Goal: Task Accomplishment & Management: Use online tool/utility

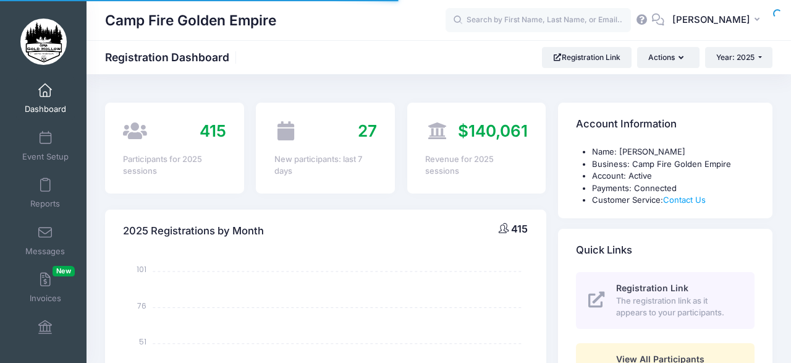
select select
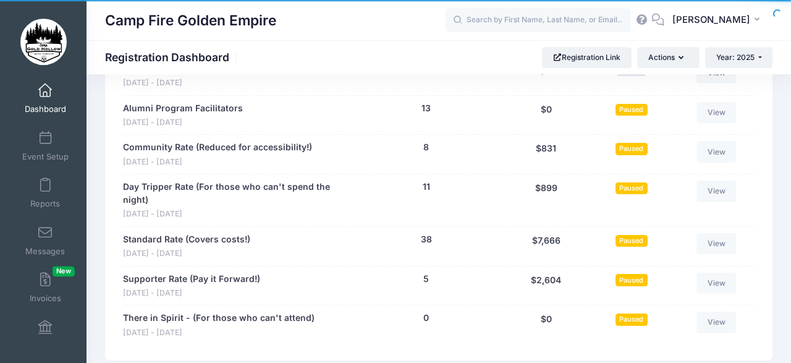
scroll to position [1367, 0]
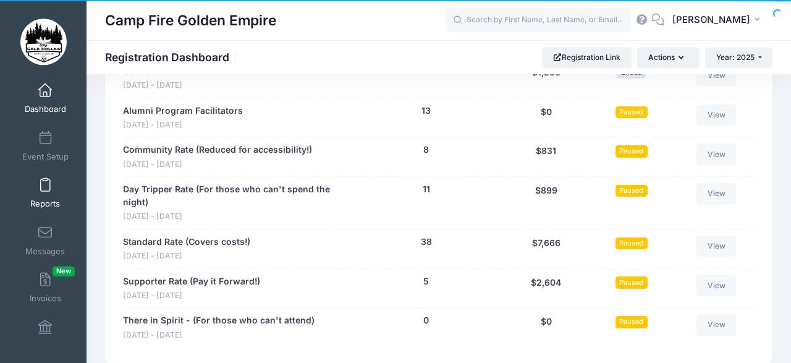
click at [45, 190] on span at bounding box center [45, 186] width 0 height 14
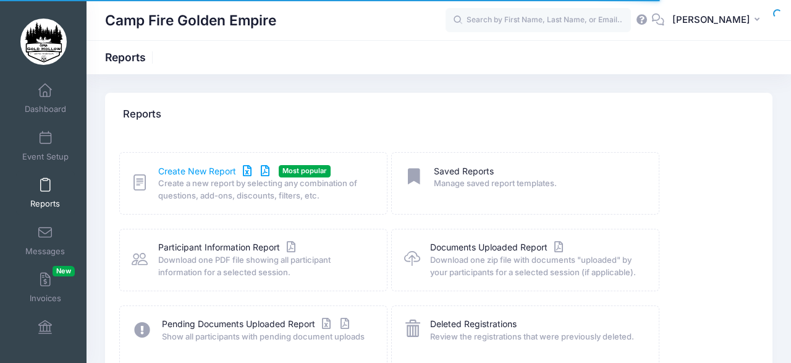
click at [172, 172] on link "Create New Report" at bounding box center [215, 171] width 115 height 13
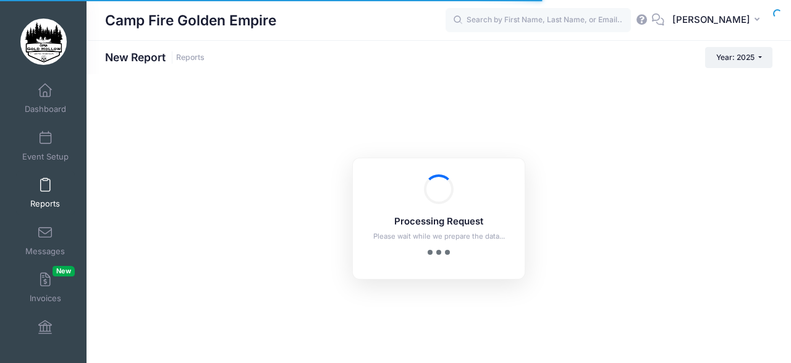
checkbox input "true"
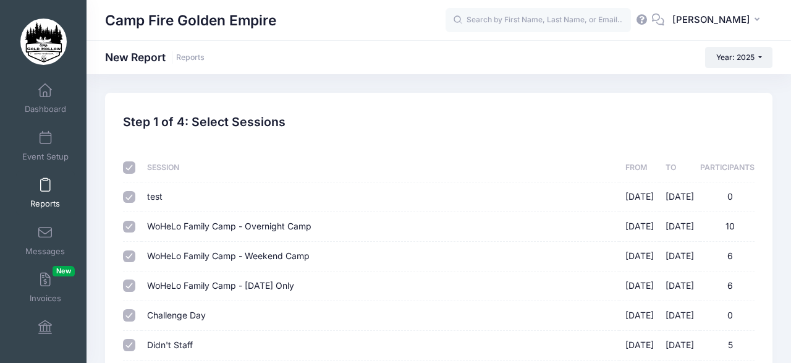
click at [128, 165] on input "checkbox" at bounding box center [129, 167] width 12 height 12
checkbox input "false"
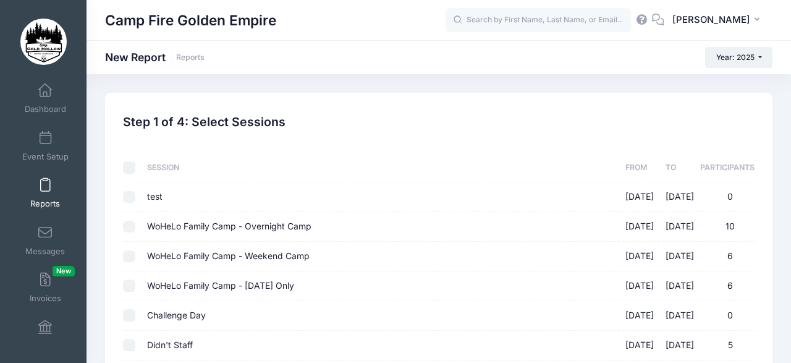
checkbox input "false"
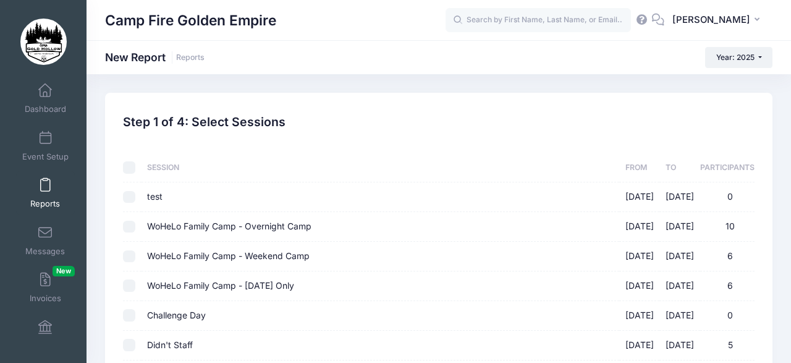
checkbox input "false"
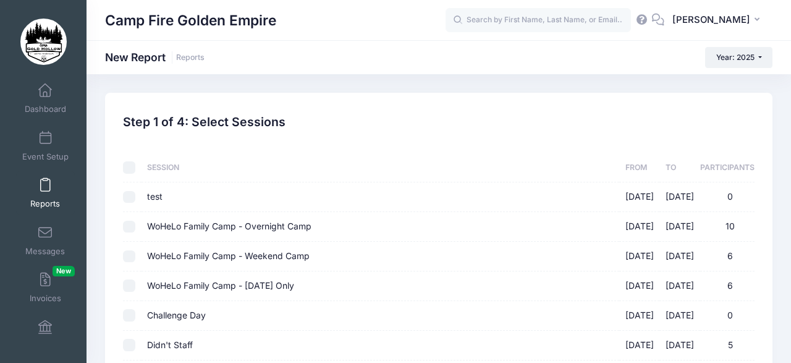
checkbox input "false"
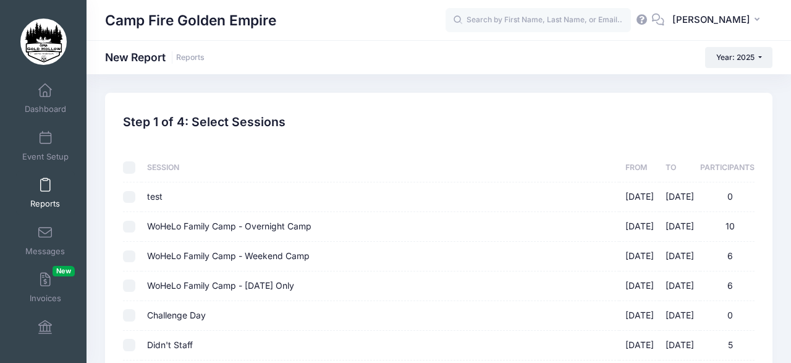
checkbox input "false"
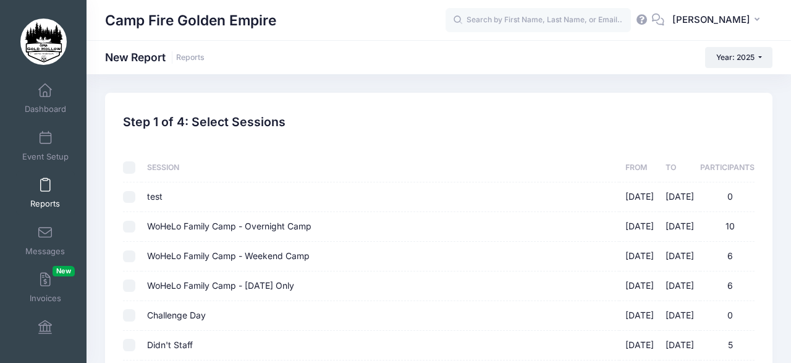
checkbox input "false"
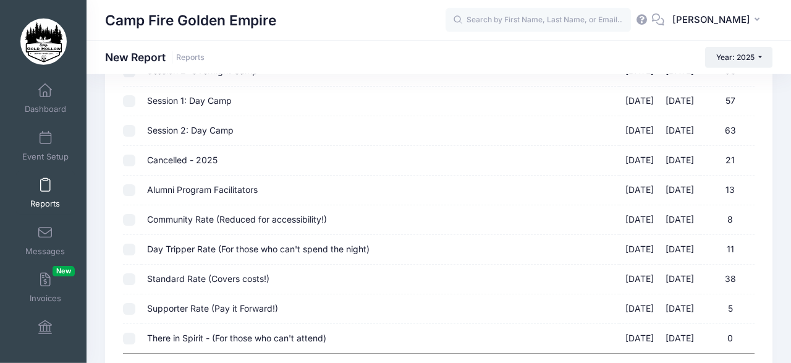
scroll to position [556, 0]
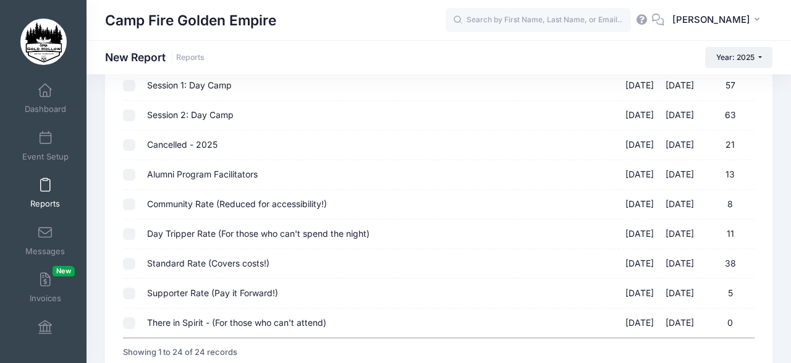
click at [130, 171] on input "Alumni Program Facilitators [DATE] - [DATE] 13" at bounding box center [129, 175] width 12 height 12
checkbox input "true"
click at [129, 198] on input "Community Rate (Reduced for accessibility!) [DATE] - [DATE] 8" at bounding box center [129, 204] width 12 height 12
checkbox input "true"
click at [130, 230] on input "Day Tripper Rate (For those who can't spend the night) 09/19/2025 - 09/21/2025 …" at bounding box center [129, 234] width 12 height 12
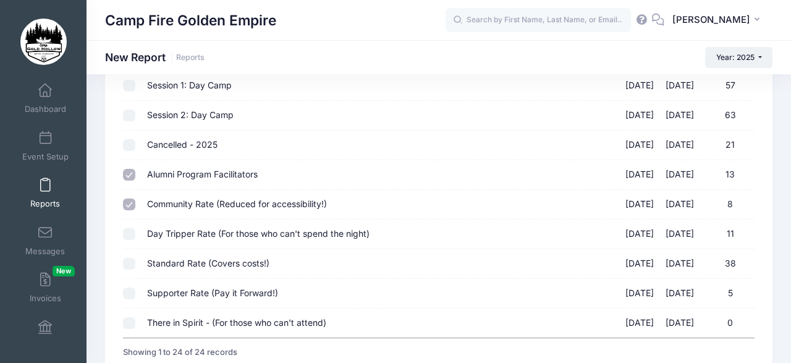
checkbox input "true"
click at [131, 260] on input "Standard Rate (Covers costs!) [DATE] - [DATE] 38" at bounding box center [129, 264] width 12 height 12
checkbox input "true"
click at [129, 287] on input "Supporter Rate (Pay it Forward!) [DATE] - [DATE] 5" at bounding box center [129, 293] width 12 height 12
checkbox input "true"
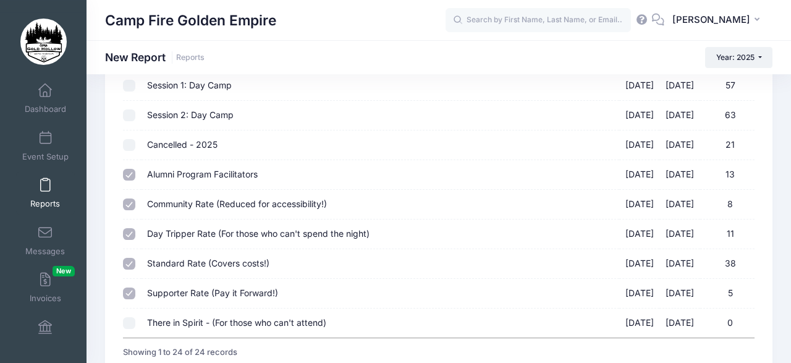
scroll to position [650, 0]
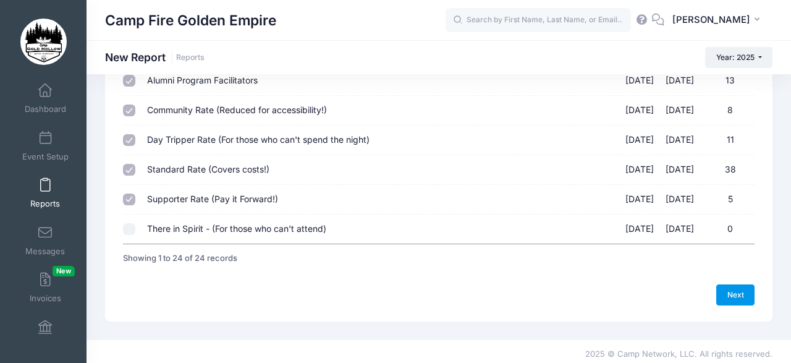
click at [731, 286] on link "Next" at bounding box center [736, 294] width 38 height 21
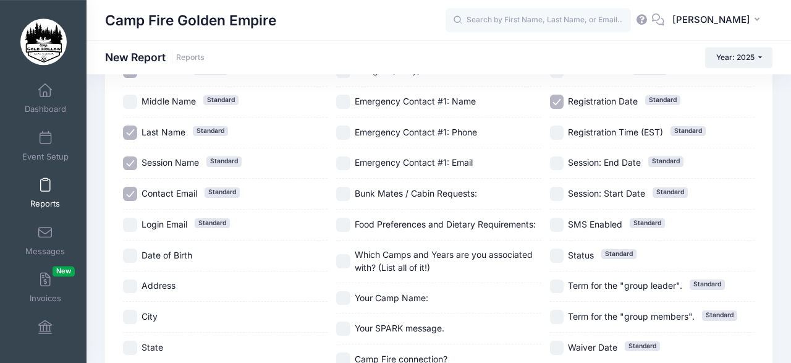
scroll to position [126, 0]
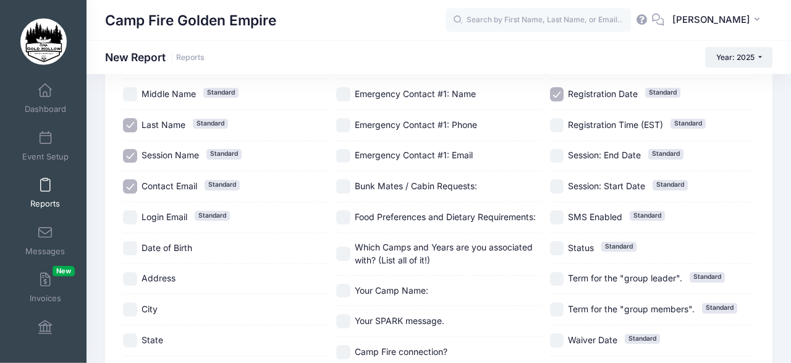
click at [130, 305] on input "City" at bounding box center [130, 309] width 14 height 14
checkbox input "true"
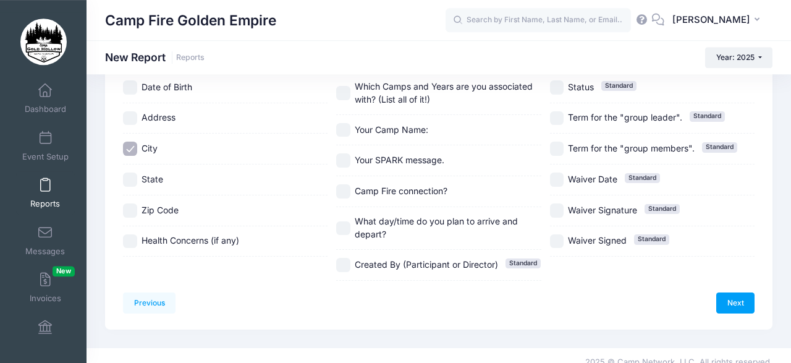
scroll to position [289, 0]
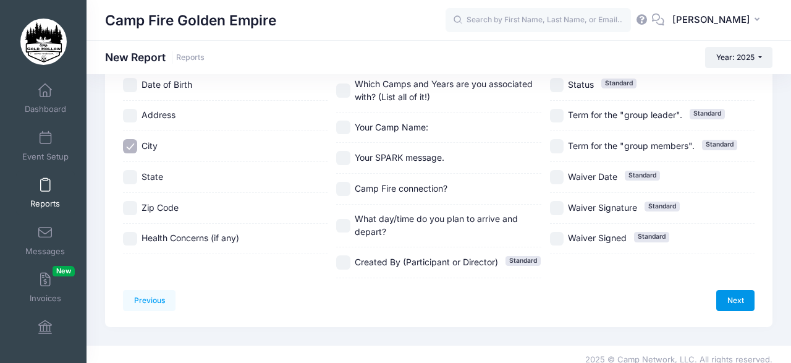
click at [736, 290] on link "Next" at bounding box center [736, 300] width 38 height 21
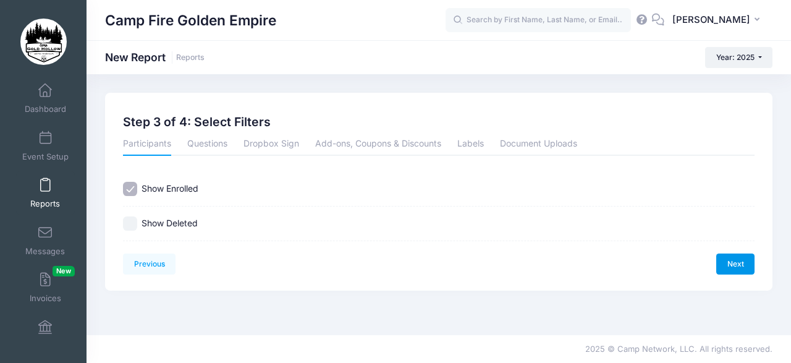
click at [737, 258] on link "Next" at bounding box center [736, 263] width 38 height 21
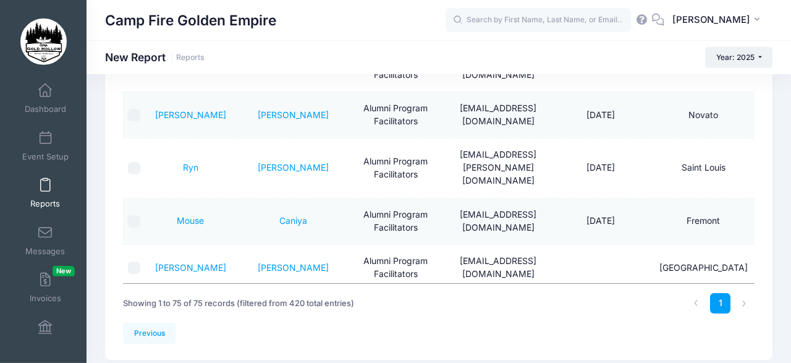
scroll to position [318, 0]
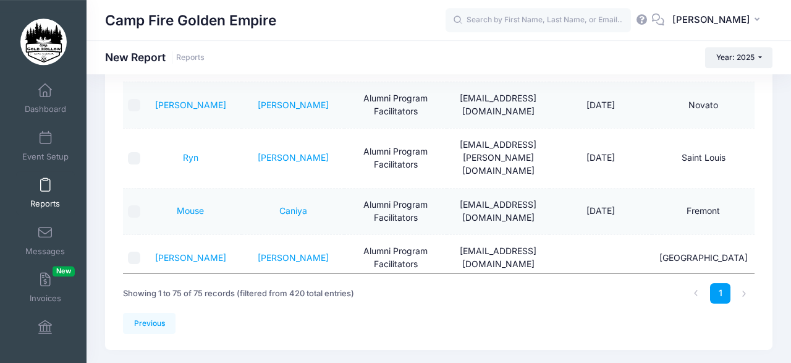
click at [762, 159] on div "Previous Next Step 4 of 4: Create Report 1 Select Sessions 2 Select Information…" at bounding box center [439, 62] width 668 height 575
click at [749, 134] on td "Saint Louis" at bounding box center [703, 158] width 103 height 59
click at [740, 281] on td "Fairfax" at bounding box center [703, 304] width 103 height 46
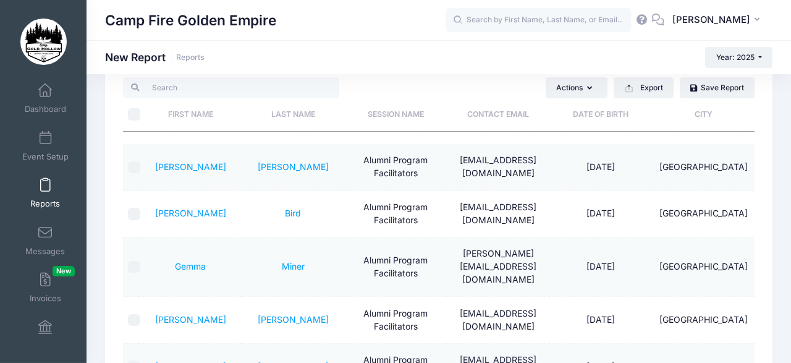
scroll to position [47, 0]
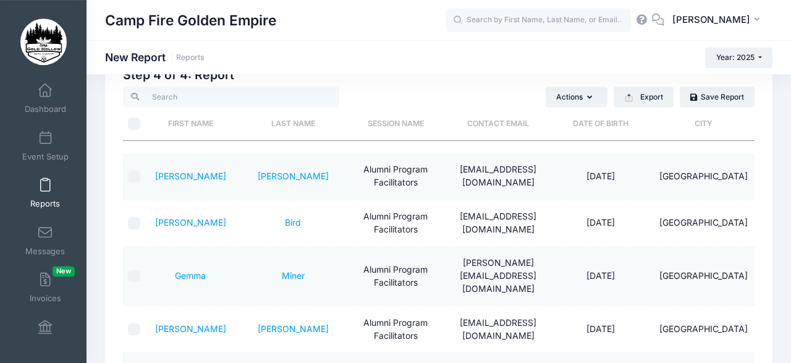
click at [742, 169] on td "Seattle" at bounding box center [703, 176] width 103 height 46
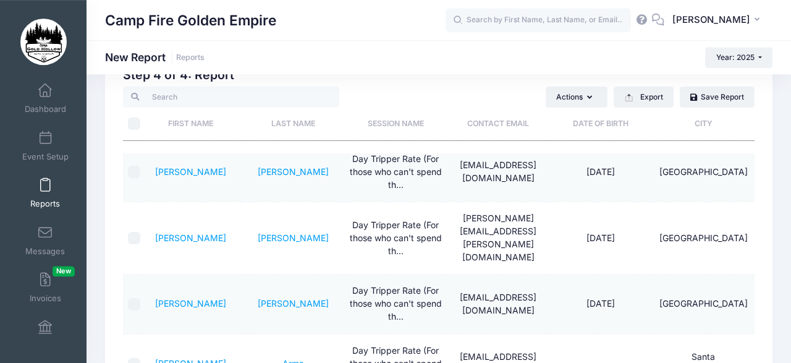
scroll to position [1197, 0]
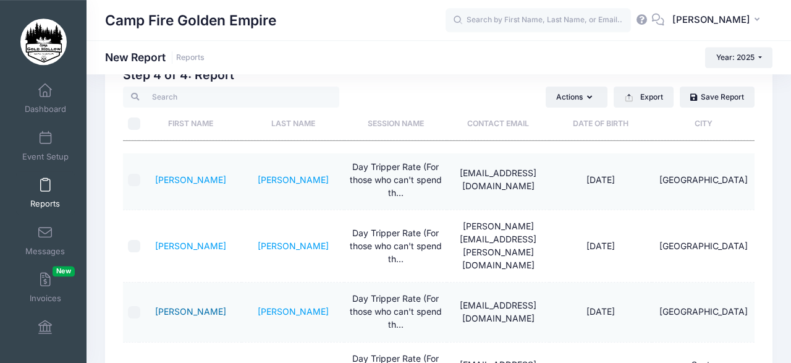
click at [189, 306] on link "Beth" at bounding box center [190, 311] width 71 height 11
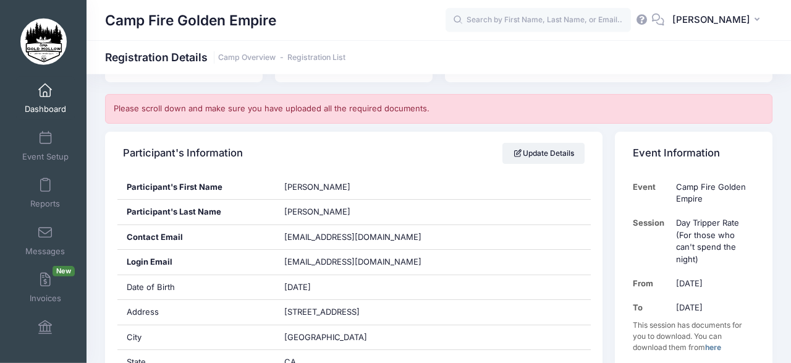
scroll to position [206, 0]
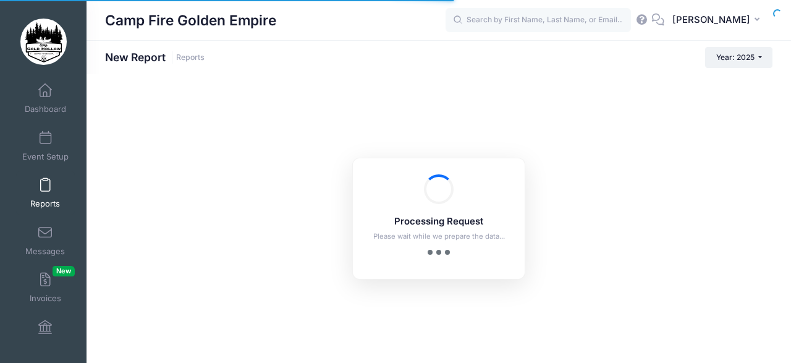
checkbox input "true"
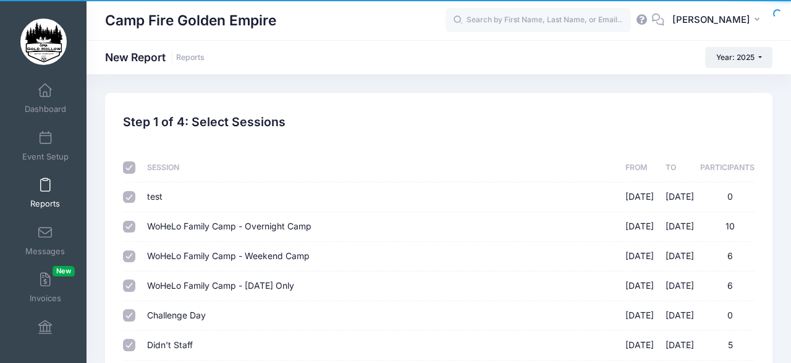
click at [127, 168] on input "checkbox" at bounding box center [129, 167] width 12 height 12
checkbox input "false"
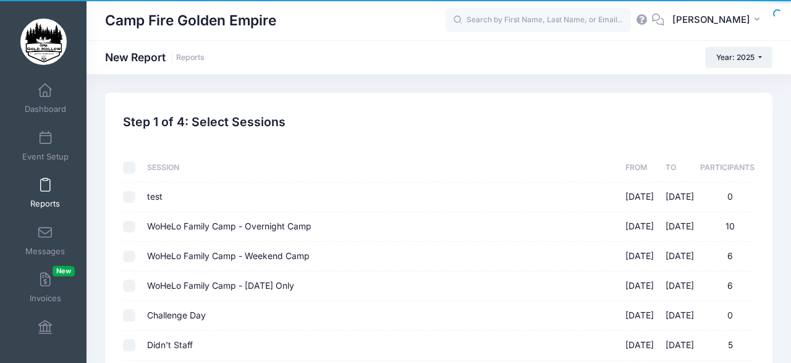
checkbox input "false"
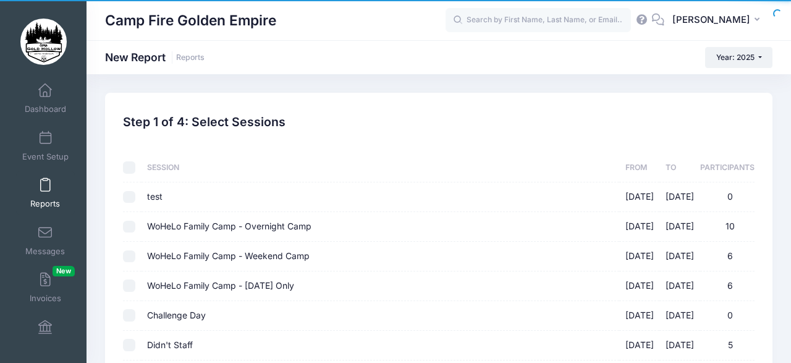
checkbox input "false"
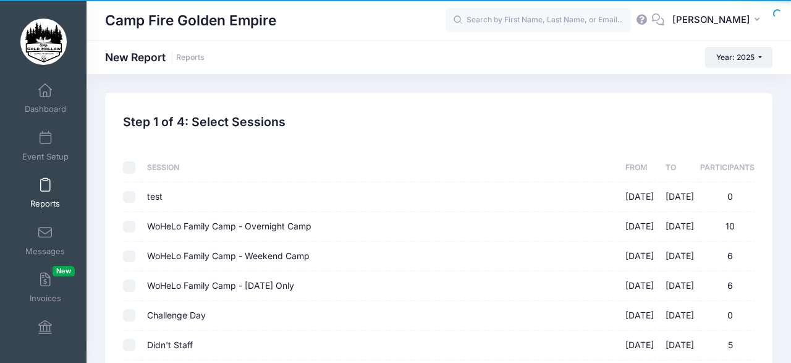
checkbox input "false"
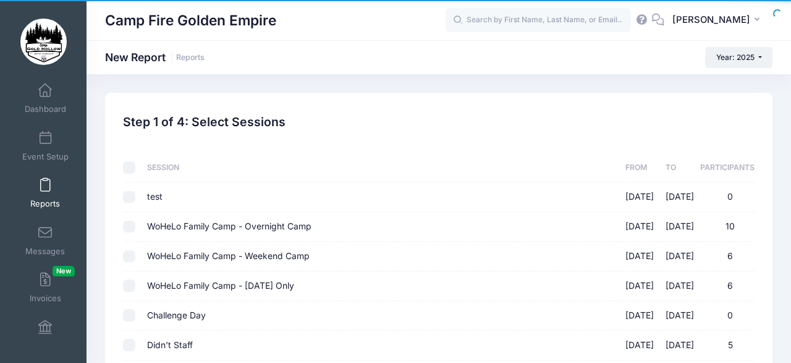
checkbox input "false"
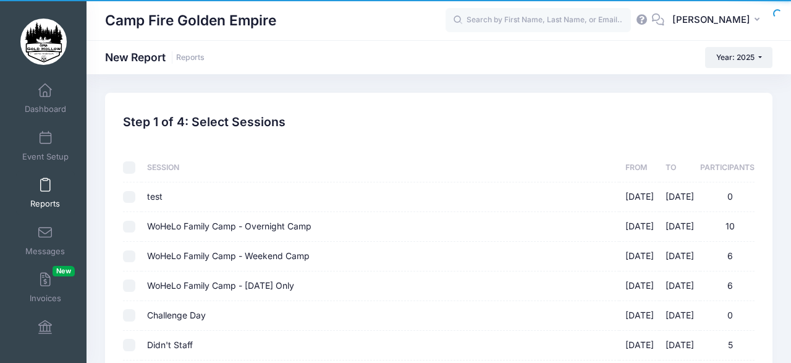
checkbox input "false"
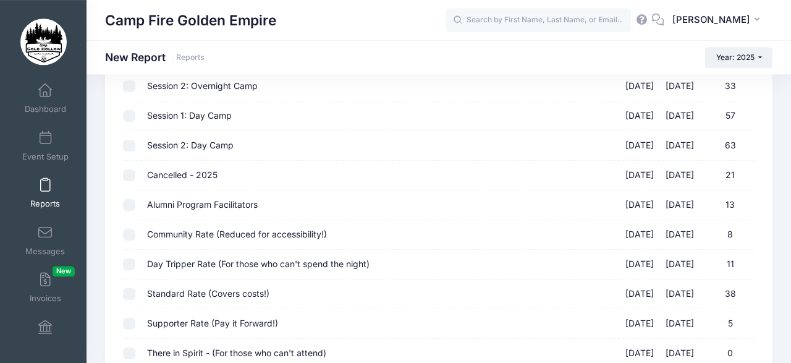
scroll to position [587, 0]
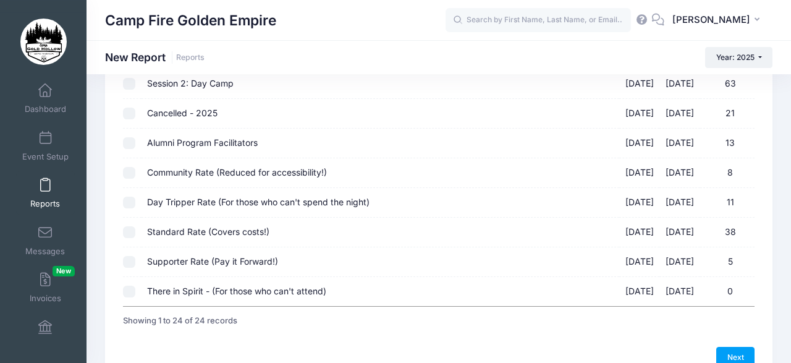
click at [128, 138] on input "Alumni Program Facilitators 09/19/2025 - 09/21/2025 13" at bounding box center [129, 143] width 12 height 12
checkbox input "true"
click at [133, 167] on input "Community Rate (Reduced for accessibility!) 09/19/2025 - 09/21/2025 8" at bounding box center [129, 173] width 12 height 12
checkbox input "true"
click at [129, 197] on input "Day Tripper Rate (For those who can't spend the night) 09/19/2025 - 09/21/2025 …" at bounding box center [129, 203] width 12 height 12
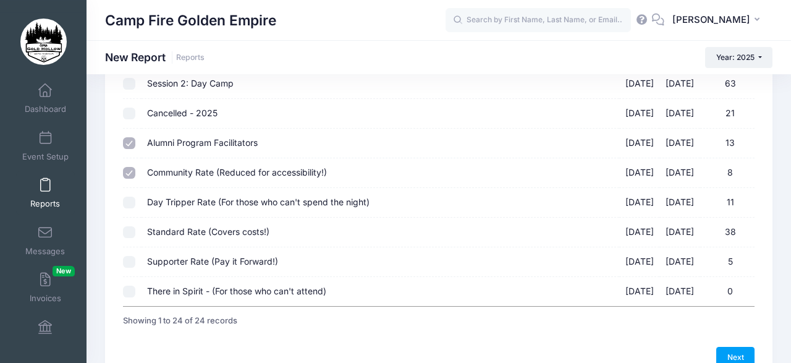
checkbox input "true"
click at [130, 226] on input "Standard Rate (Covers costs!) 09/19/2025 - 09/21/2025 38" at bounding box center [129, 232] width 12 height 12
checkbox input "true"
click at [130, 256] on input "Supporter Rate (Pay it Forward!) 09/19/2025 - 09/21/2025 5" at bounding box center [129, 262] width 12 height 12
checkbox input "true"
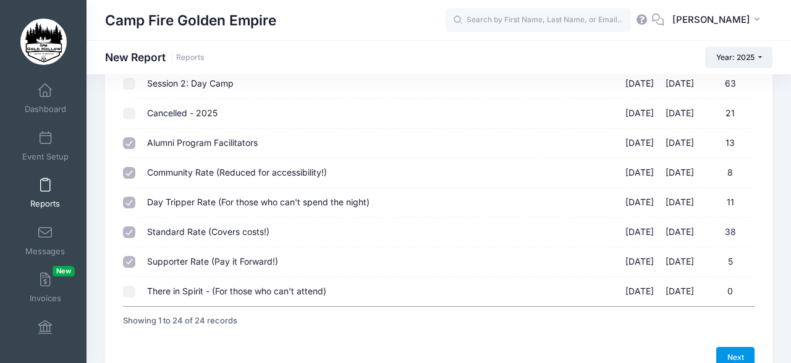
click at [739, 347] on link "Next" at bounding box center [736, 357] width 38 height 21
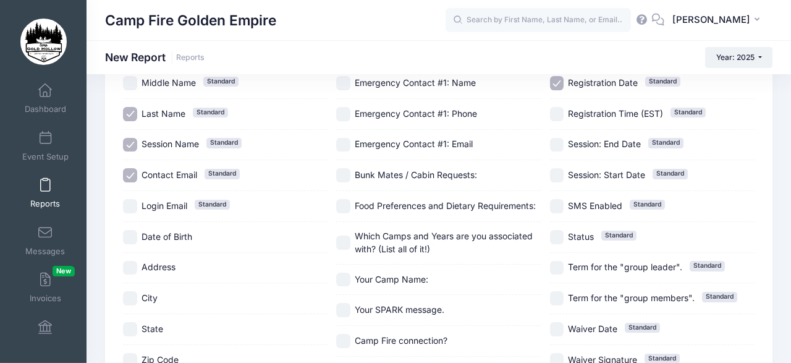
scroll to position [138, 0]
click at [130, 291] on input "City" at bounding box center [130, 298] width 14 height 14
checkbox input "true"
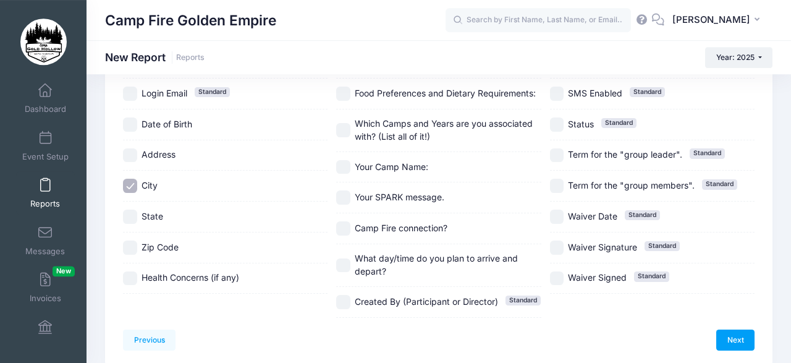
scroll to position [289, 0]
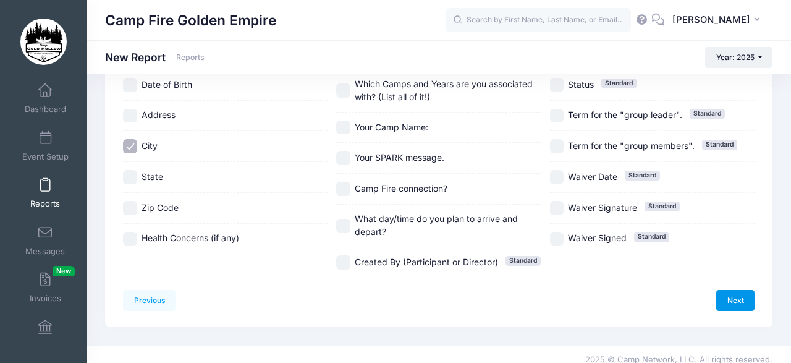
click at [736, 290] on link "Next" at bounding box center [736, 300] width 38 height 21
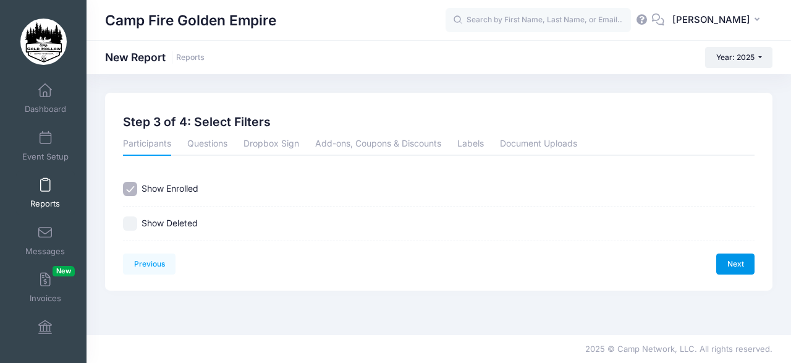
click at [736, 258] on link "Next" at bounding box center [736, 263] width 38 height 21
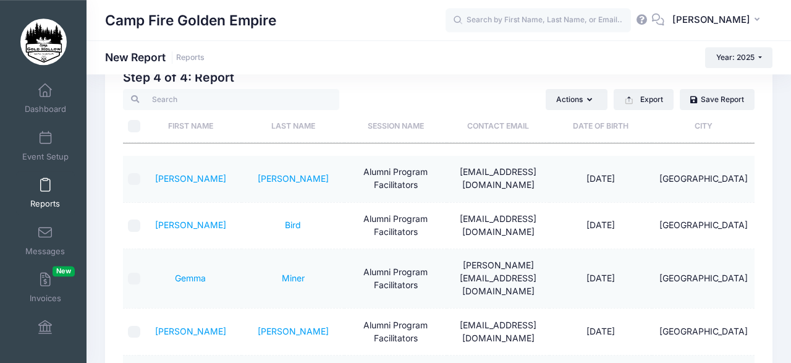
scroll to position [67, 0]
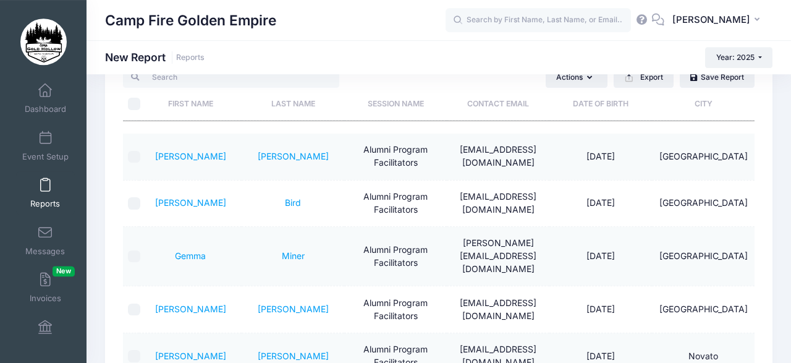
click at [747, 144] on td "Seattle" at bounding box center [703, 157] width 103 height 46
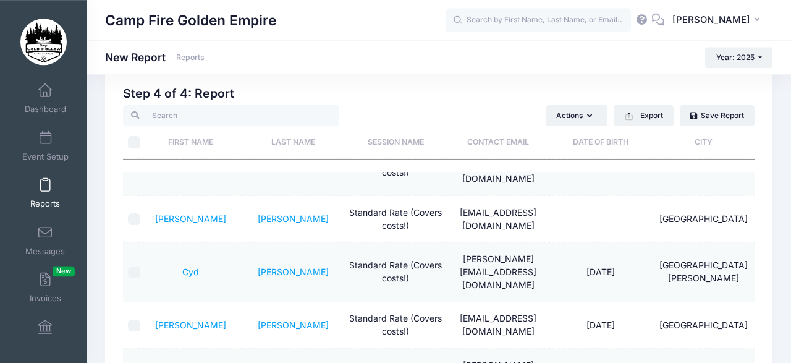
scroll to position [0, 0]
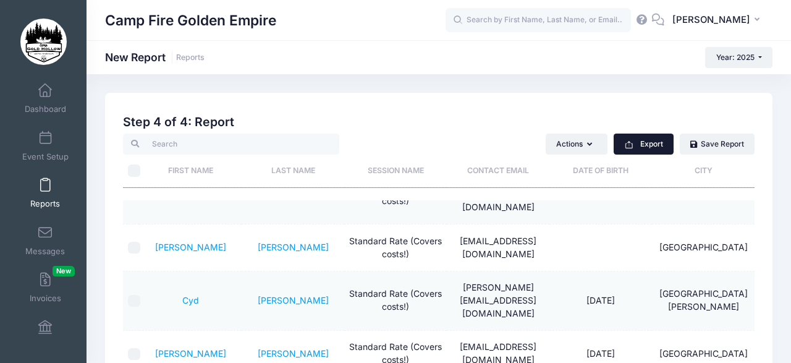
click at [635, 141] on button "Export" at bounding box center [644, 144] width 60 height 21
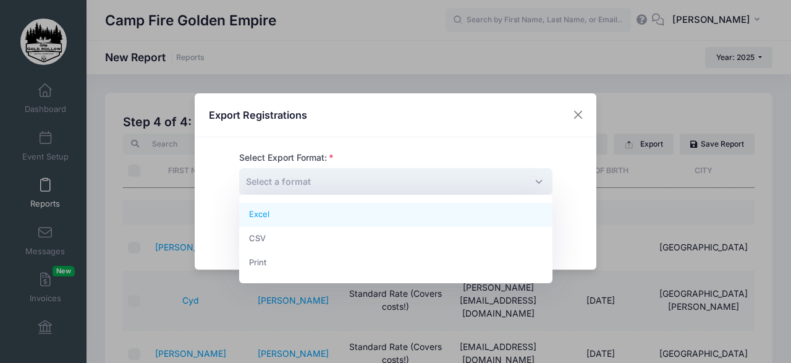
click at [449, 176] on span "Select a format" at bounding box center [395, 181] width 313 height 27
select select "excel"
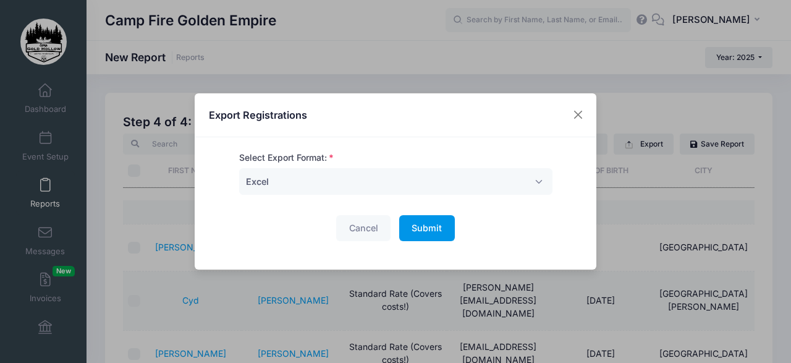
click at [429, 223] on span "Submit" at bounding box center [427, 228] width 30 height 11
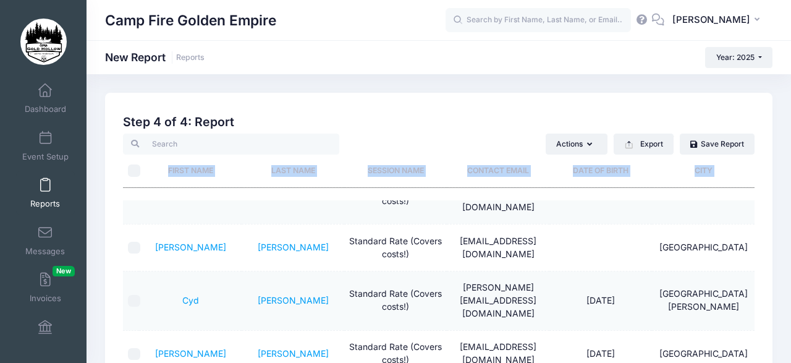
drag, startPoint x: 91, startPoint y: 103, endPoint x: 79, endPoint y: 213, distance: 110.2
click at [79, 213] on div "My Events Dashboard Reports" at bounding box center [395, 348] width 791 height 696
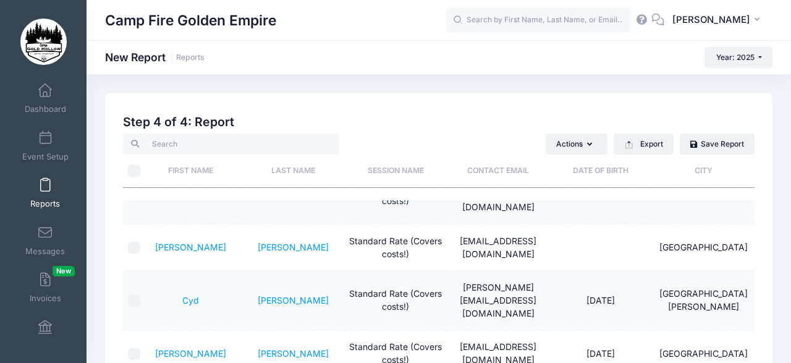
click at [45, 190] on span at bounding box center [45, 186] width 0 height 14
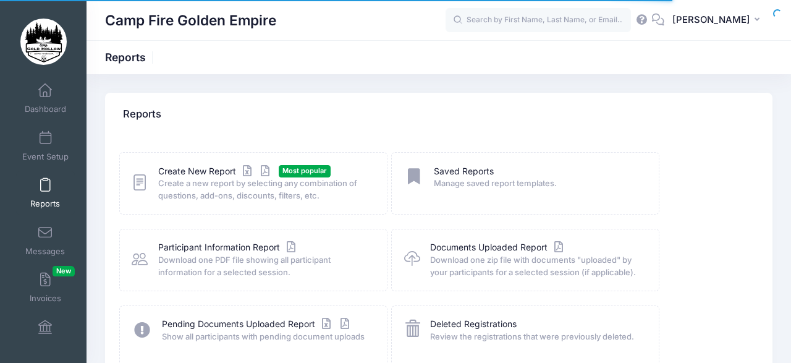
click at [154, 176] on div "Create New Report Most popular Create a new report by selecting any combination…" at bounding box center [253, 183] width 243 height 37
click at [178, 169] on link "Create New Report" at bounding box center [215, 171] width 115 height 13
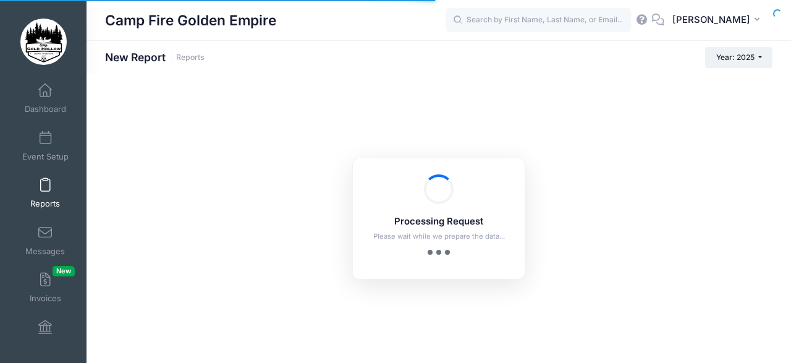
checkbox input "true"
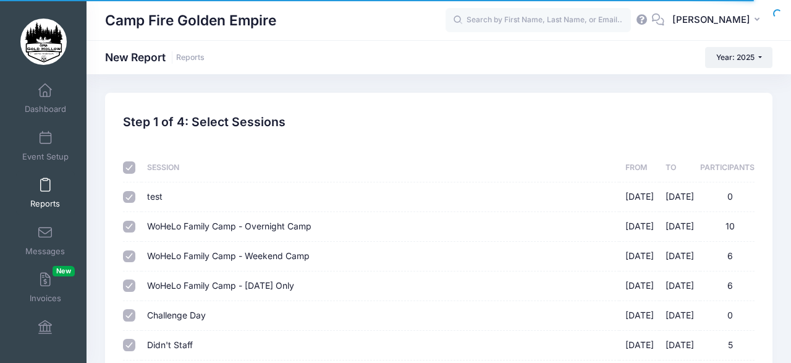
click at [127, 168] on input "checkbox" at bounding box center [129, 167] width 12 height 12
checkbox input "false"
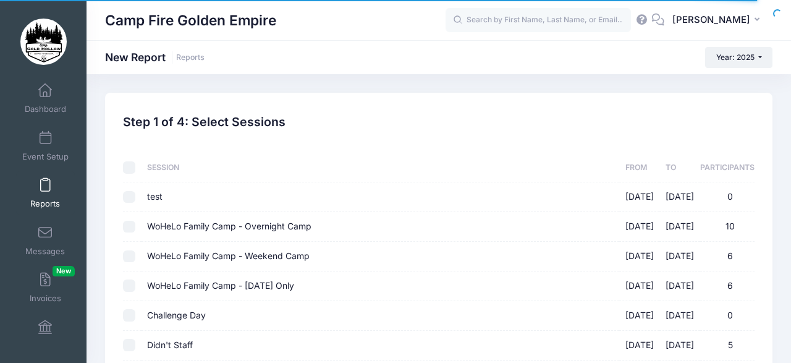
checkbox input "false"
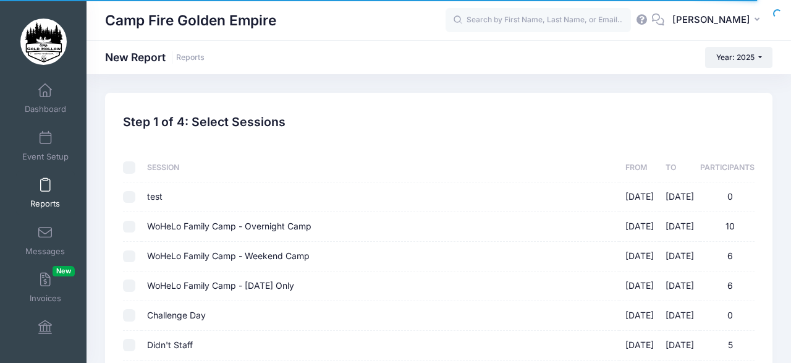
checkbox input "false"
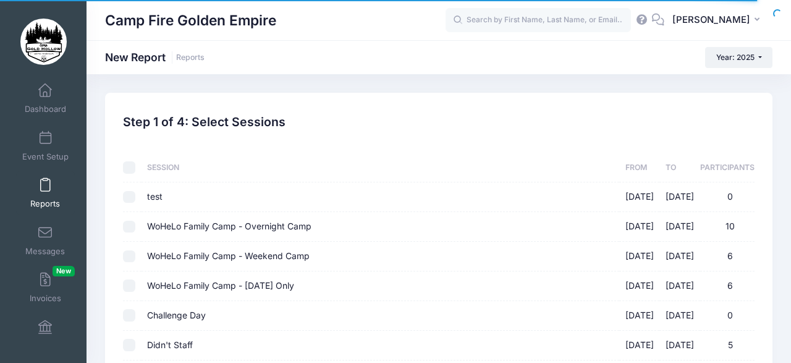
checkbox input "false"
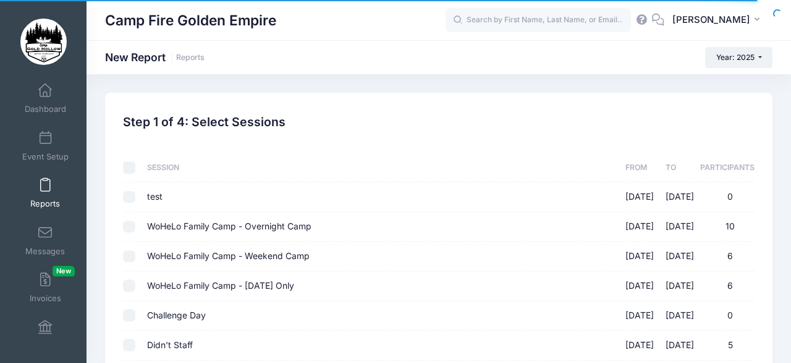
checkbox input "false"
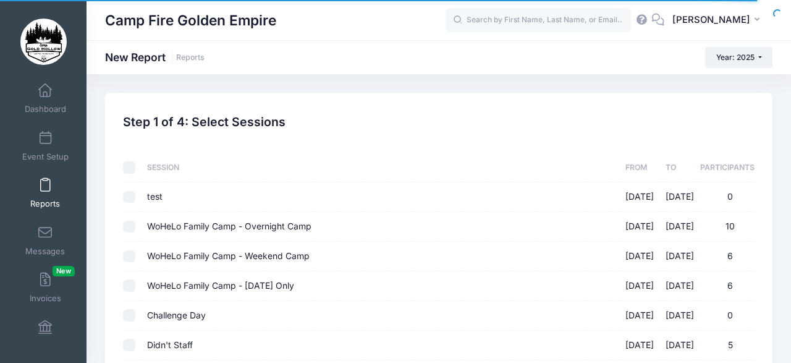
checkbox input "false"
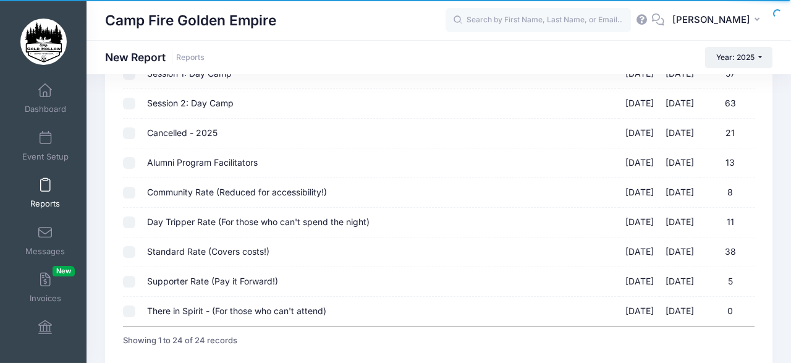
scroll to position [566, 0]
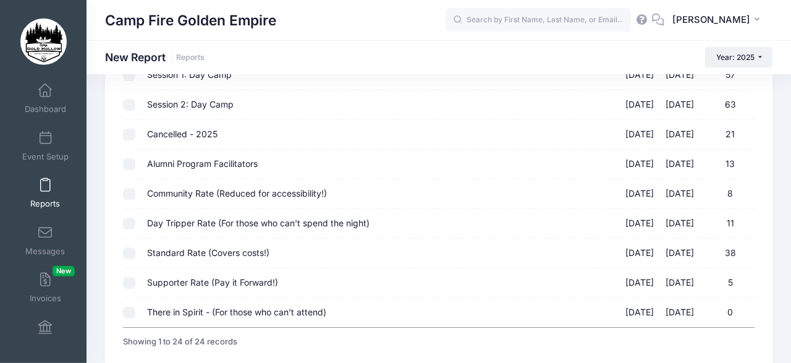
click at [129, 277] on input "Supporter Rate (Pay it Forward!) [DATE] - [DATE] 5" at bounding box center [129, 283] width 12 height 12
checkbox input "true"
click at [129, 247] on input "Standard Rate (Covers costs!) [DATE] - [DATE] 38" at bounding box center [129, 253] width 12 height 12
checkbox input "true"
click at [128, 189] on input "Community Rate (Reduced for accessibility!) [DATE] - [DATE] 8" at bounding box center [129, 194] width 12 height 12
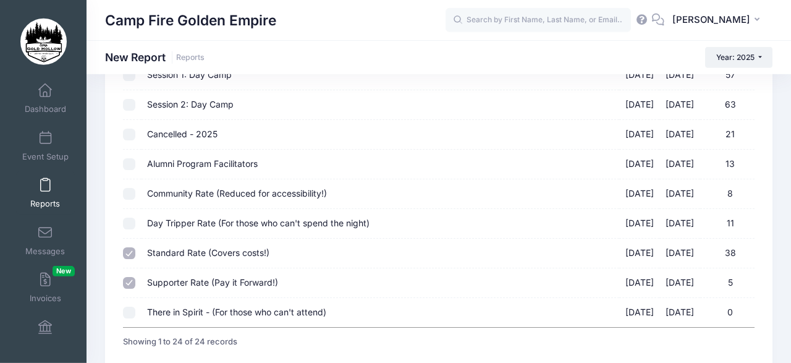
checkbox input "true"
click at [129, 158] on input "Alumni Program Facilitators [DATE] - [DATE] 13" at bounding box center [129, 164] width 12 height 12
checkbox input "true"
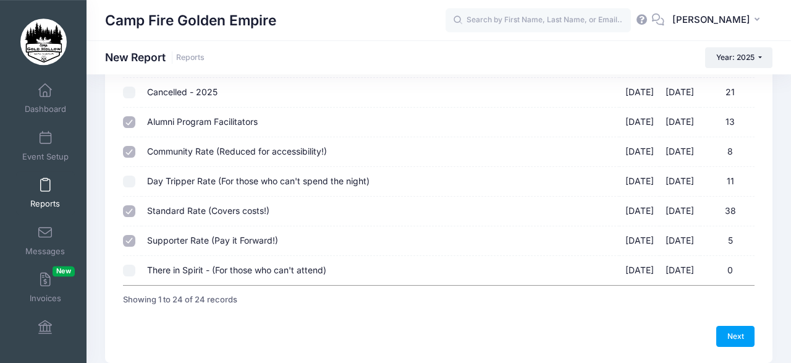
scroll to position [650, 0]
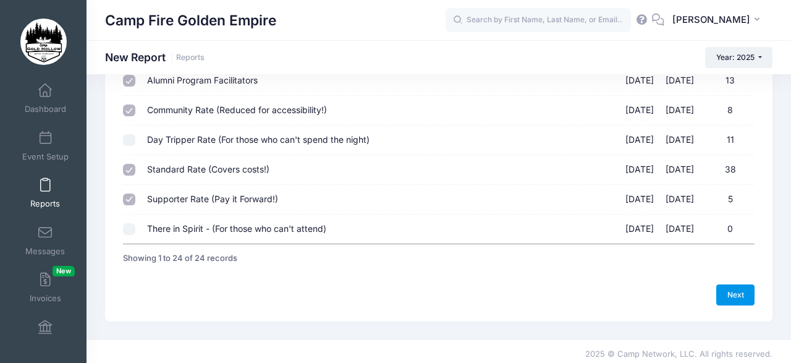
click at [732, 285] on link "Next" at bounding box center [736, 294] width 38 height 21
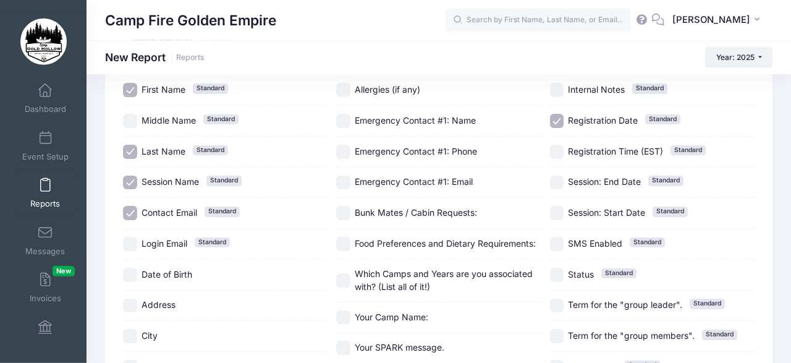
scroll to position [100, 0]
click at [346, 205] on input "Bunk Mates / Cabin Requests:" at bounding box center [343, 212] width 14 height 14
checkbox input "true"
click at [342, 310] on input "Your Camp Name:" at bounding box center [343, 317] width 14 height 14
checkbox input "true"
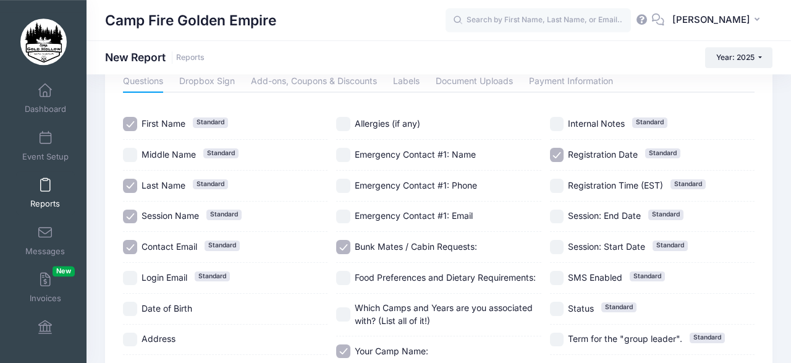
scroll to position [62, 0]
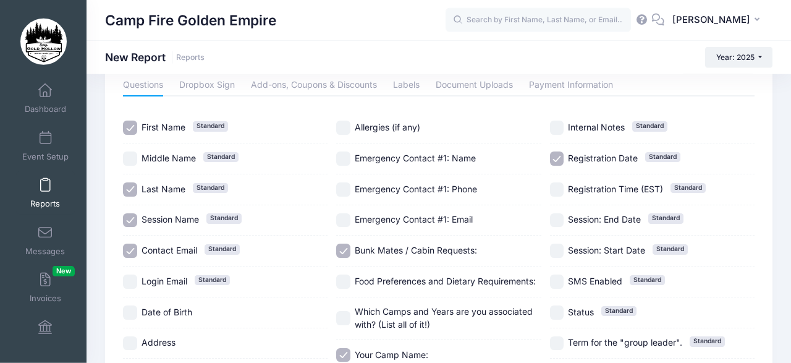
click at [130, 214] on input "Session Name Standard" at bounding box center [130, 220] width 14 height 14
checkbox input "false"
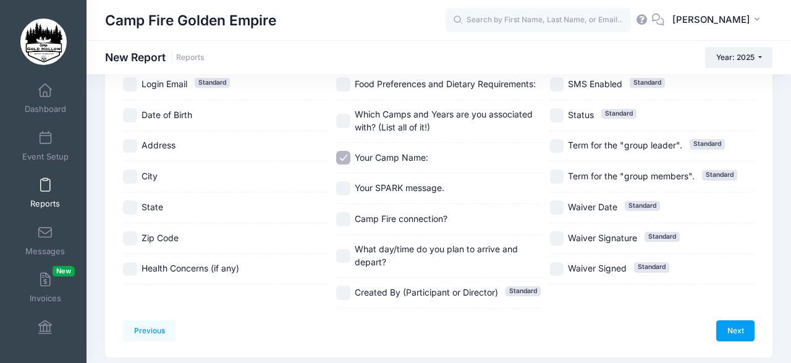
scroll to position [278, 0]
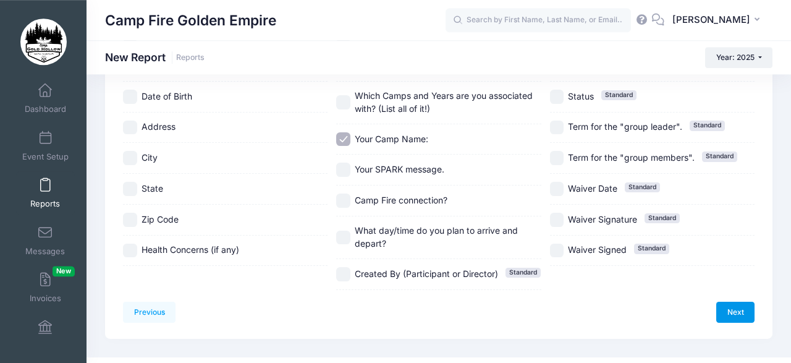
click at [731, 302] on link "Next" at bounding box center [736, 312] width 38 height 21
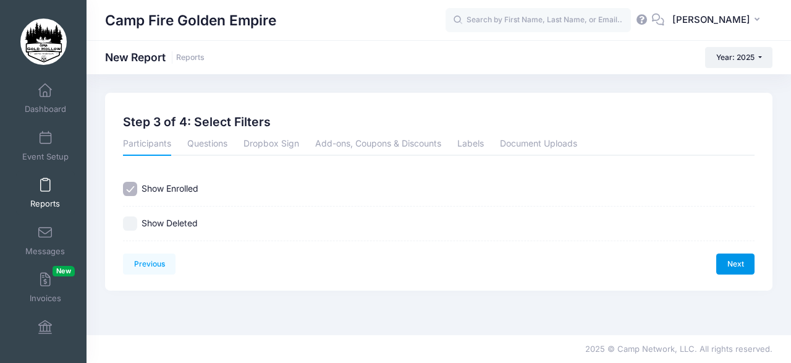
click at [738, 259] on link "Next" at bounding box center [736, 263] width 38 height 21
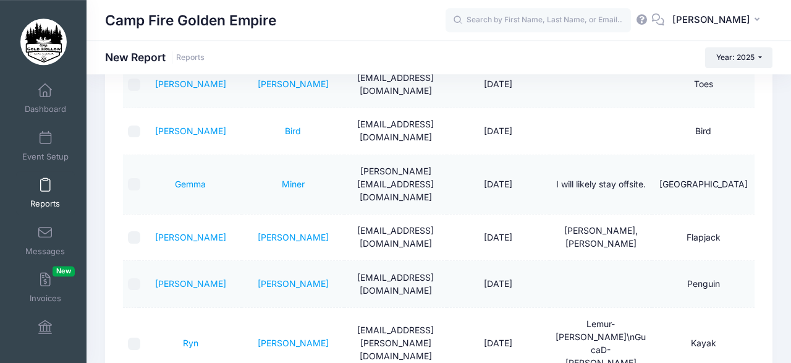
scroll to position [145, 0]
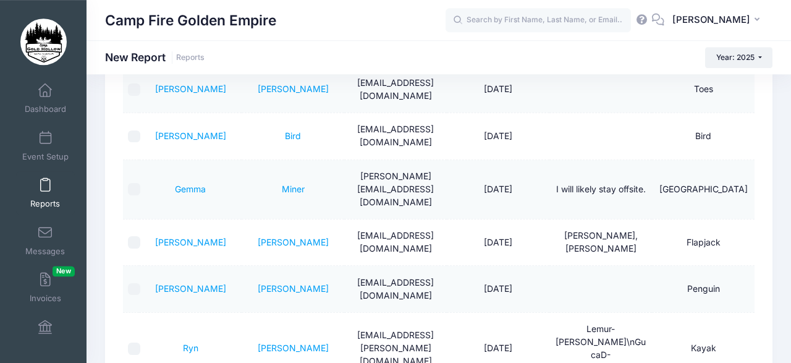
click at [747, 184] on td "[GEOGRAPHIC_DATA]" at bounding box center [703, 189] width 103 height 59
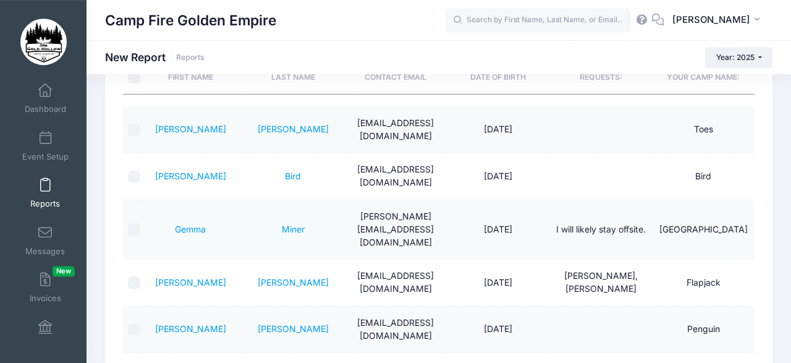
scroll to position [0, 0]
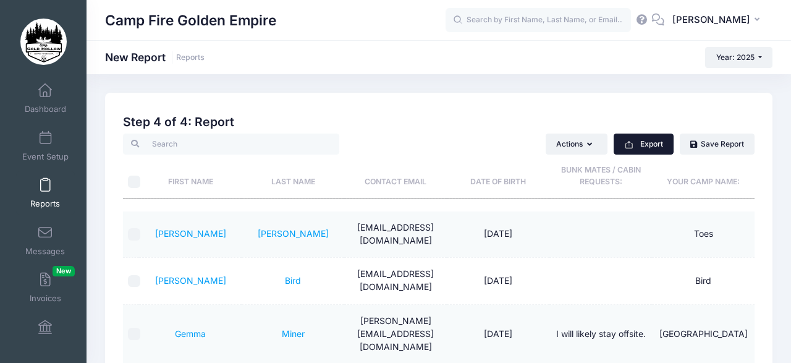
click at [630, 139] on button "Export" at bounding box center [644, 144] width 60 height 21
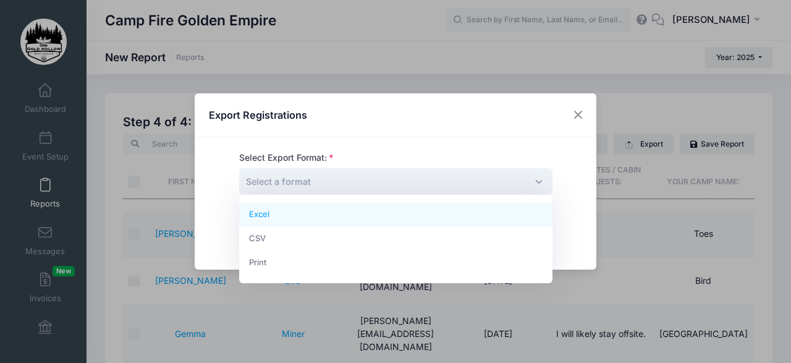
click at [412, 182] on span "Select a format" at bounding box center [395, 181] width 313 height 27
select select "excel"
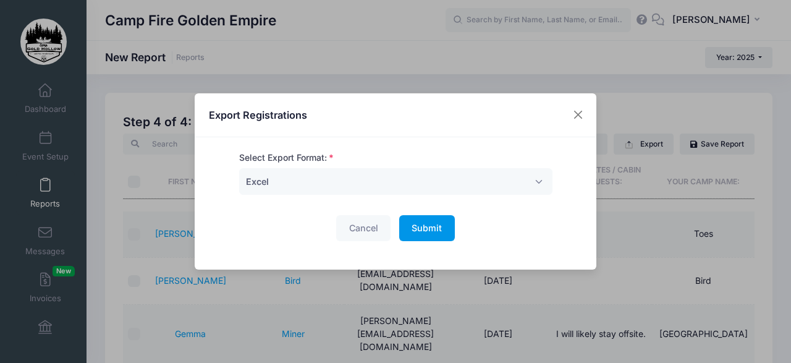
click at [432, 223] on span "Submit" at bounding box center [427, 228] width 30 height 11
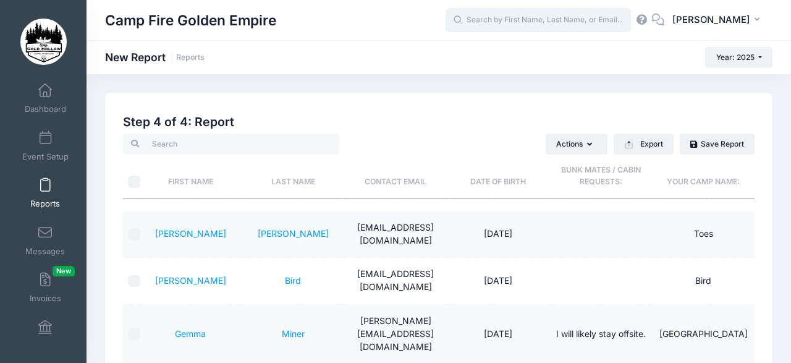
click at [491, 21] on input "text" at bounding box center [538, 20] width 185 height 25
